Goal: Find specific page/section: Find specific page/section

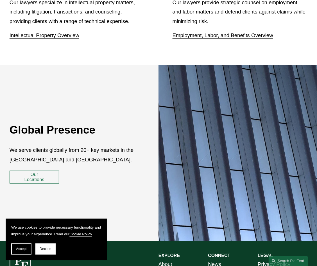
scroll to position [871, 0]
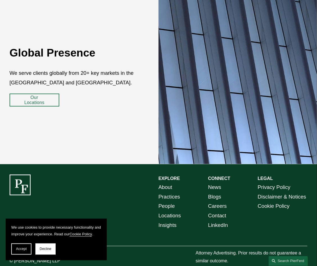
click at [167, 192] on link "Practices" at bounding box center [169, 197] width 22 height 10
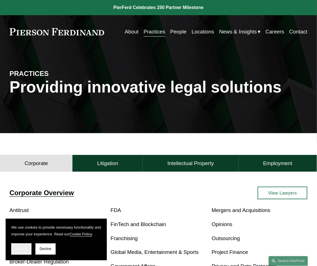
click at [20, 249] on span "Accept" at bounding box center [21, 249] width 11 height 4
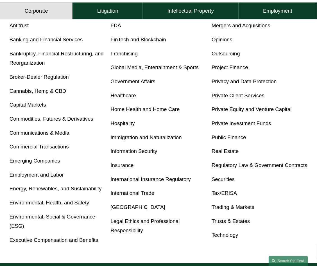
scroll to position [185, 0]
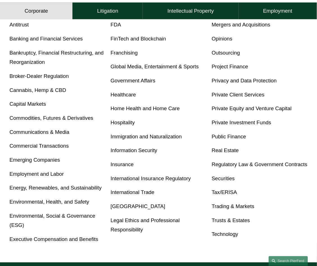
click at [122, 97] on link "Healthcare" at bounding box center [123, 95] width 25 height 6
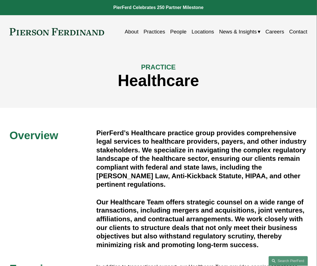
click at [177, 33] on link "People" at bounding box center [178, 31] width 16 height 10
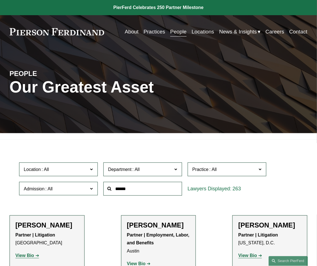
click at [96, 171] on label "Location" at bounding box center [58, 169] width 79 height 14
